Goal: Find specific page/section: Find specific page/section

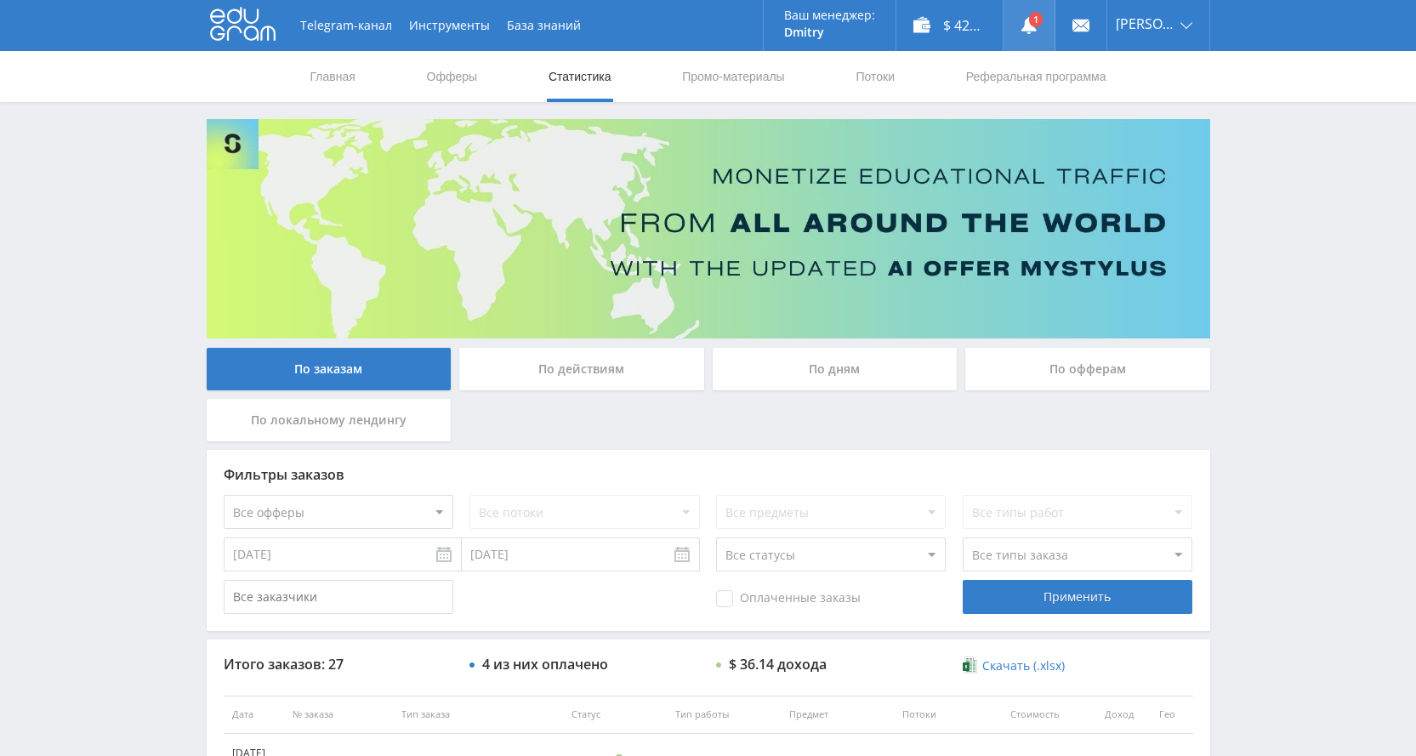
click at [1037, 29] on use at bounding box center [1029, 25] width 15 height 17
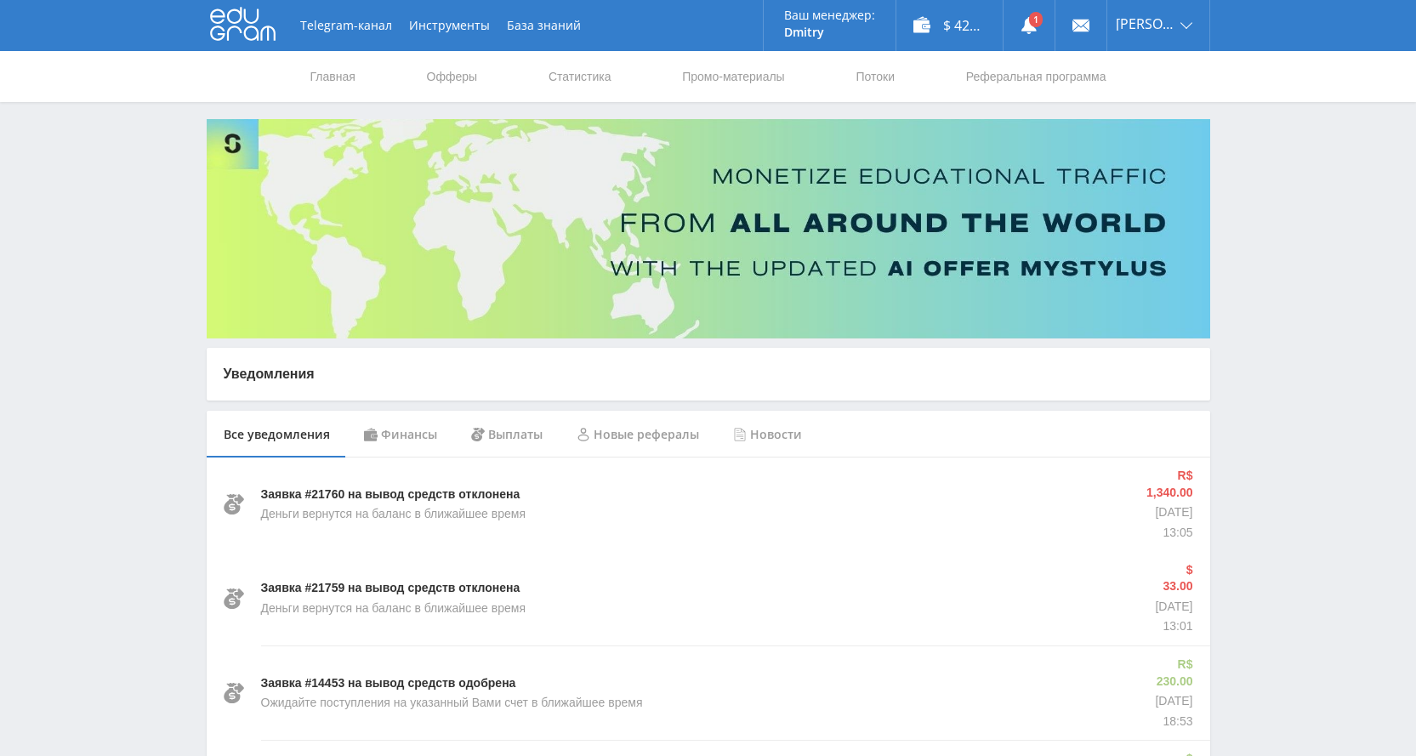
click at [371, 447] on div "Финансы" at bounding box center [400, 435] width 107 height 48
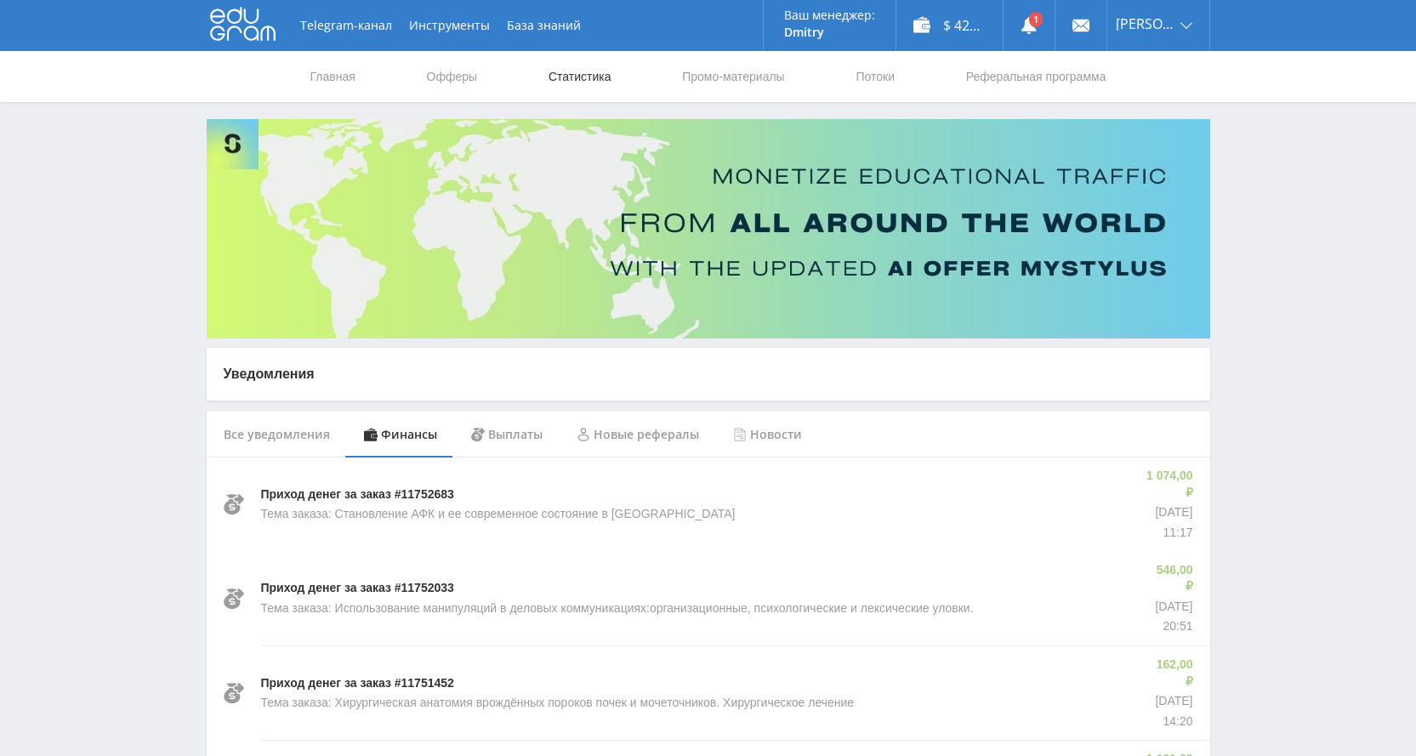
click at [579, 77] on link "Статистика" at bounding box center [580, 76] width 66 height 51
